Goal: Task Accomplishment & Management: Manage account settings

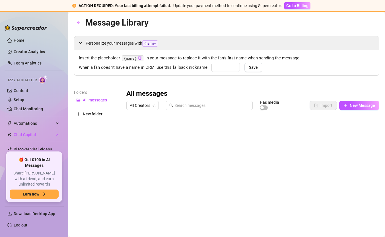
type input "baby"
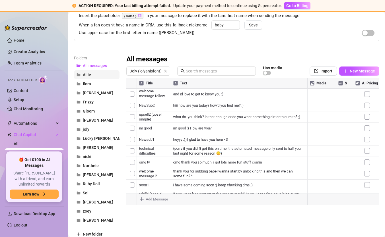
scroll to position [47, 0]
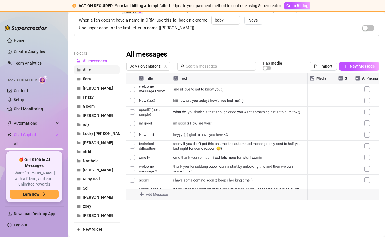
click at [89, 68] on span "Allie" at bounding box center [87, 70] width 8 height 5
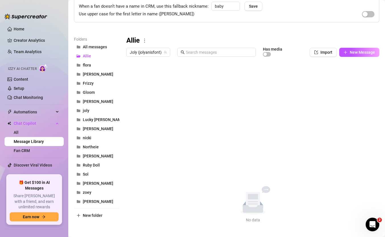
scroll to position [0, 0]
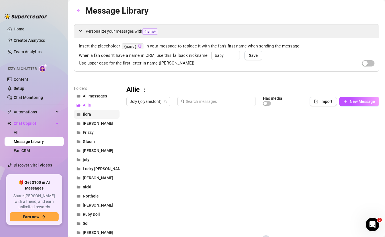
click at [87, 112] on span "flora" at bounding box center [87, 114] width 8 height 5
click at [87, 105] on span "Allie" at bounding box center [87, 105] width 8 height 5
click at [147, 87] on icon "more" at bounding box center [144, 89] width 5 height 5
click at [158, 106] on link "Delete" at bounding box center [155, 108] width 17 height 5
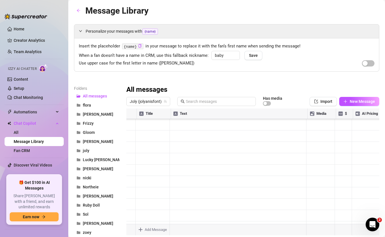
scroll to position [188, 0]
click at [130, 163] on div at bounding box center [252, 172] width 253 height 127
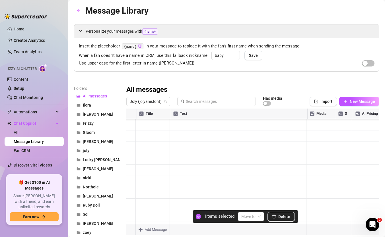
scroll to position [357, 0]
click at [132, 155] on div at bounding box center [252, 172] width 253 height 127
click at [132, 146] on div at bounding box center [252, 172] width 253 height 127
click at [133, 167] on div at bounding box center [252, 172] width 253 height 127
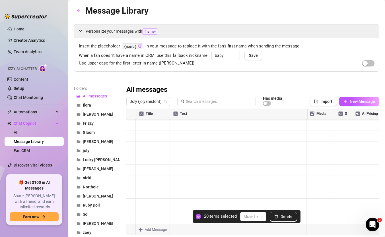
scroll to position [727, 0]
click at [131, 192] on div at bounding box center [252, 172] width 253 height 127
click at [132, 141] on div at bounding box center [252, 172] width 253 height 127
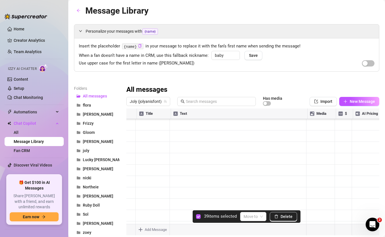
click at [132, 151] on div at bounding box center [252, 172] width 253 height 127
click at [132, 163] on div at bounding box center [252, 172] width 253 height 127
click at [133, 171] on div at bounding box center [252, 172] width 253 height 127
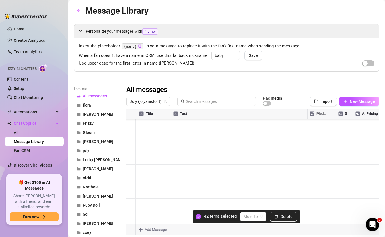
click at [134, 169] on div at bounding box center [252, 172] width 253 height 127
click at [131, 152] on div at bounding box center [252, 172] width 253 height 127
click at [130, 174] on div at bounding box center [252, 172] width 253 height 127
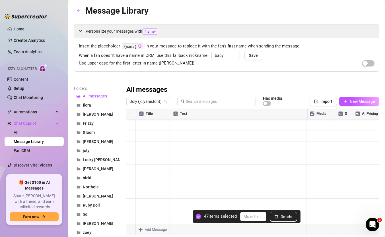
scroll to position [983, 0]
click at [133, 144] on div at bounding box center [252, 172] width 253 height 127
click at [133, 168] on div at bounding box center [252, 172] width 253 height 127
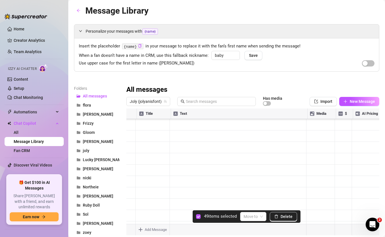
click at [135, 153] on div at bounding box center [252, 172] width 253 height 127
click at [133, 157] on div at bounding box center [252, 172] width 253 height 127
click at [132, 166] on div at bounding box center [252, 172] width 253 height 127
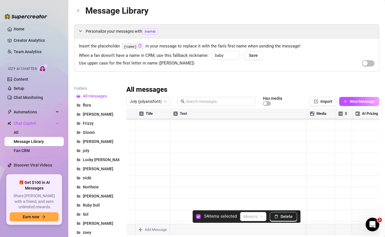
scroll to position [1125, 36]
click at [358, 115] on div at bounding box center [252, 172] width 253 height 127
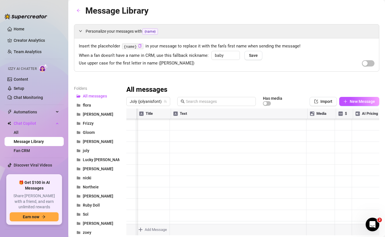
click at [354, 111] on div at bounding box center [252, 172] width 253 height 127
click at [355, 113] on div at bounding box center [252, 172] width 253 height 127
click at [356, 113] on div at bounding box center [252, 172] width 253 height 127
click at [330, 75] on div "Personalize your messages with {name} Insert the placeholder {name} in your mes…" at bounding box center [226, 142] width 305 height 236
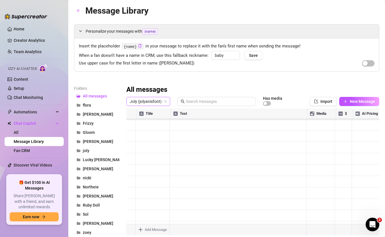
click at [162, 100] on span "Joly (jolyanisfont)" at bounding box center [148, 101] width 37 height 9
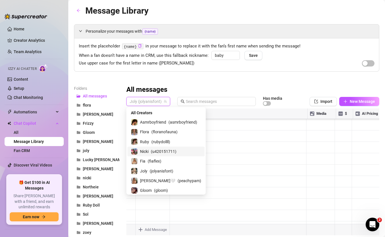
scroll to position [1, 0]
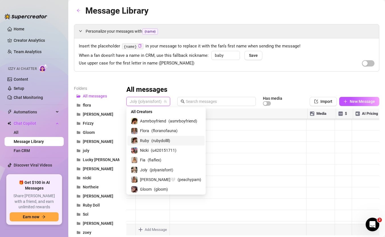
click at [299, 69] on div "Insert the placeholder {name} in your message to replace it with the fan’s firs…" at bounding box center [226, 54] width 304 height 33
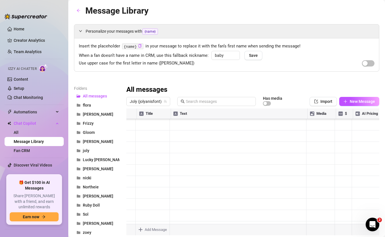
scroll to position [950, 0]
click at [133, 152] on div at bounding box center [252, 172] width 253 height 127
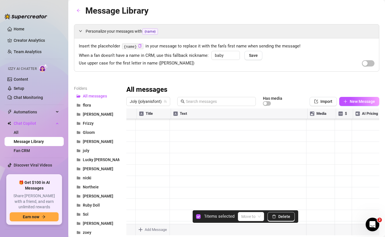
click at [133, 187] on div at bounding box center [252, 172] width 253 height 127
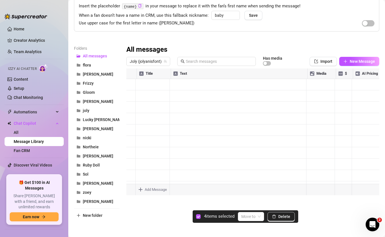
scroll to position [0, 0]
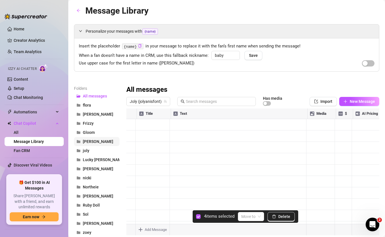
click at [101, 143] on span "[PERSON_NAME]" at bounding box center [98, 141] width 30 height 5
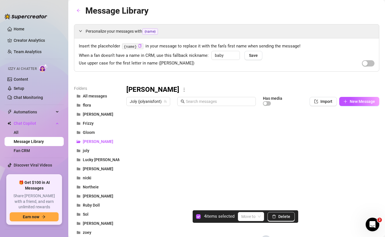
click at [181, 90] on icon "more" at bounding box center [183, 89] width 5 height 5
click at [184, 106] on link "Delete" at bounding box center [178, 108] width 17 height 5
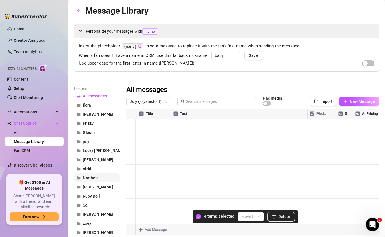
click at [97, 178] on span "Northeie" at bounding box center [91, 178] width 16 height 5
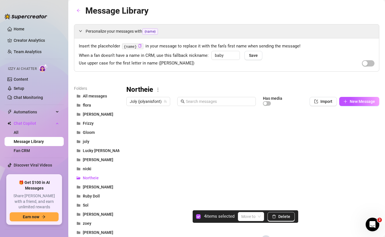
click at [159, 89] on icon "more" at bounding box center [157, 89] width 5 height 5
click at [172, 107] on link "Delete" at bounding box center [168, 108] width 17 height 5
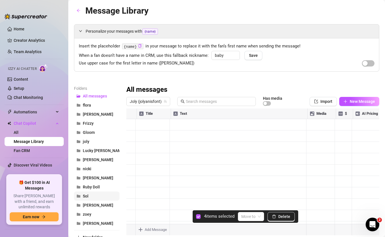
click at [91, 195] on button "Sol" at bounding box center [96, 196] width 45 height 9
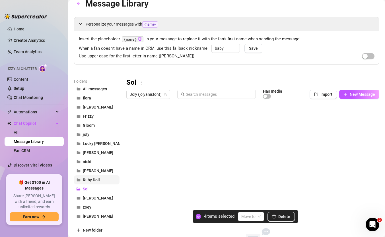
scroll to position [9, 0]
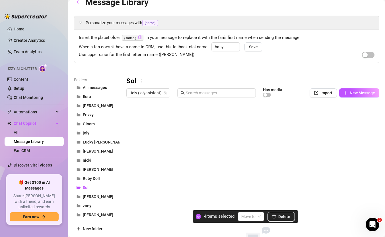
click at [142, 79] on icon "more" at bounding box center [140, 81] width 5 height 5
click at [153, 98] on link "Delete" at bounding box center [151, 100] width 17 height 5
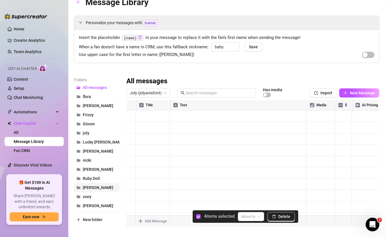
click at [92, 190] on button "[PERSON_NAME]" at bounding box center [96, 187] width 45 height 9
click at [181, 80] on icon "more" at bounding box center [183, 81] width 5 height 5
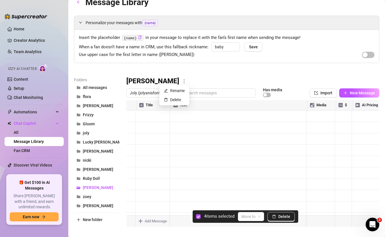
click at [181, 80] on icon "more" at bounding box center [183, 81] width 5 height 5
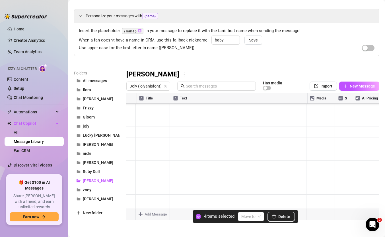
scroll to position [0, 0]
click at [181, 74] on icon "more" at bounding box center [183, 74] width 5 height 5
click at [172, 91] on link "Delete" at bounding box center [172, 93] width 17 height 5
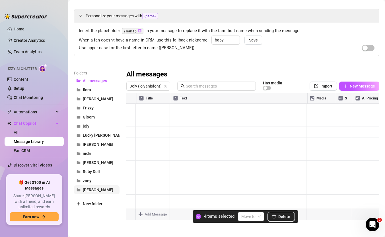
click at [102, 189] on span "[PERSON_NAME]" at bounding box center [98, 190] width 30 height 5
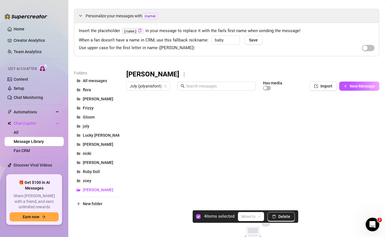
click at [181, 74] on icon "more" at bounding box center [183, 74] width 5 height 5
click at [175, 92] on link "Delete" at bounding box center [175, 93] width 17 height 5
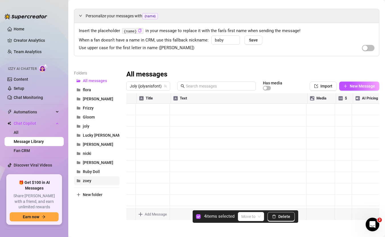
click at [91, 181] on button "zoey" at bounding box center [96, 180] width 45 height 9
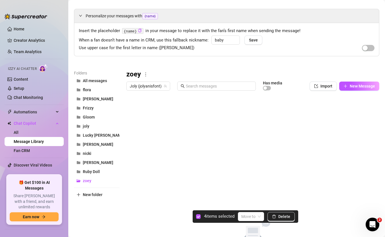
click at [144, 72] on icon "more" at bounding box center [145, 74] width 5 height 5
click at [154, 91] on link "Delete" at bounding box center [155, 93] width 17 height 5
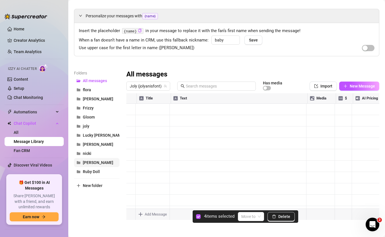
click at [87, 166] on button "[PERSON_NAME]" at bounding box center [96, 162] width 45 height 9
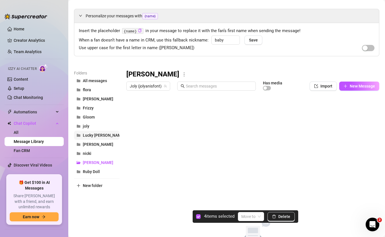
click at [97, 136] on span "Lucky [PERSON_NAME]" at bounding box center [104, 135] width 42 height 5
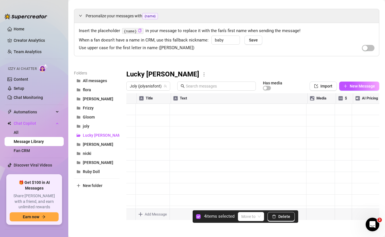
click at [201, 73] on icon "more" at bounding box center [203, 74] width 5 height 5
click at [171, 91] on link "Delete" at bounding box center [175, 93] width 17 height 5
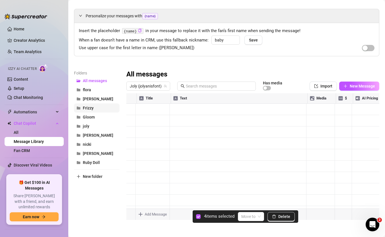
click at [91, 107] on span "Frizzy" at bounding box center [88, 108] width 11 height 5
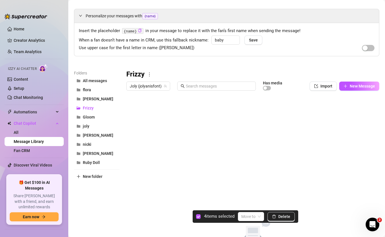
click at [150, 74] on icon "more" at bounding box center [149, 74] width 5 height 5
click at [159, 91] on link "Delete" at bounding box center [159, 93] width 17 height 5
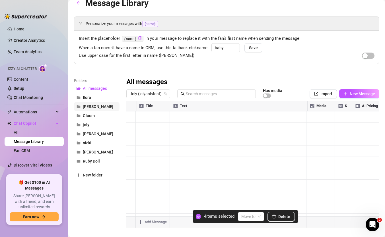
scroll to position [8, 0]
click at [288, 217] on span "Delete" at bounding box center [284, 216] width 12 height 5
